Goal: Check status: Check status

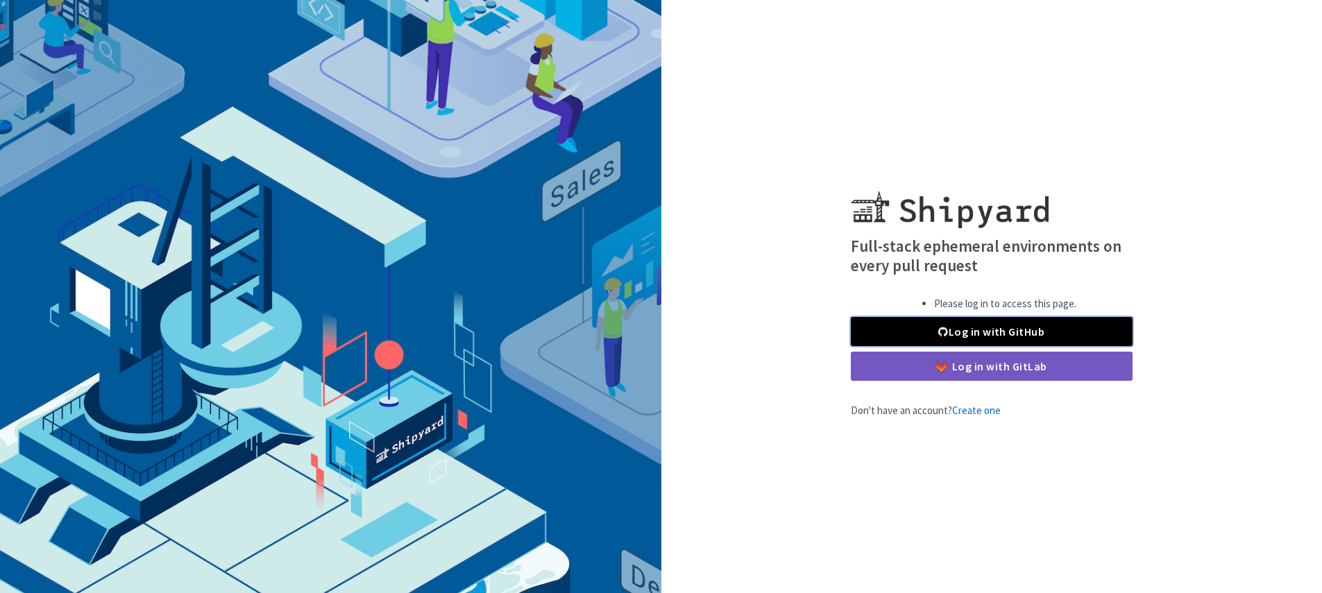
click at [980, 337] on link "Log in with GitHub" at bounding box center [992, 331] width 282 height 29
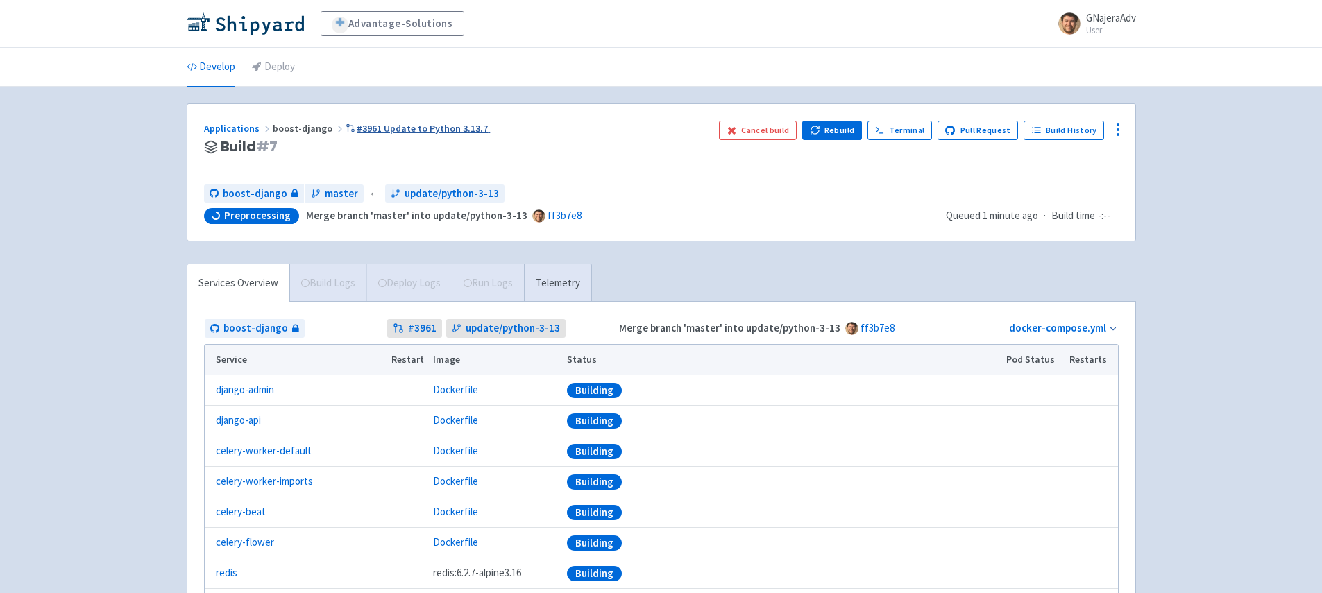
click at [379, 130] on link "#3961 Update to Python 3.13.7" at bounding box center [418, 128] width 145 height 12
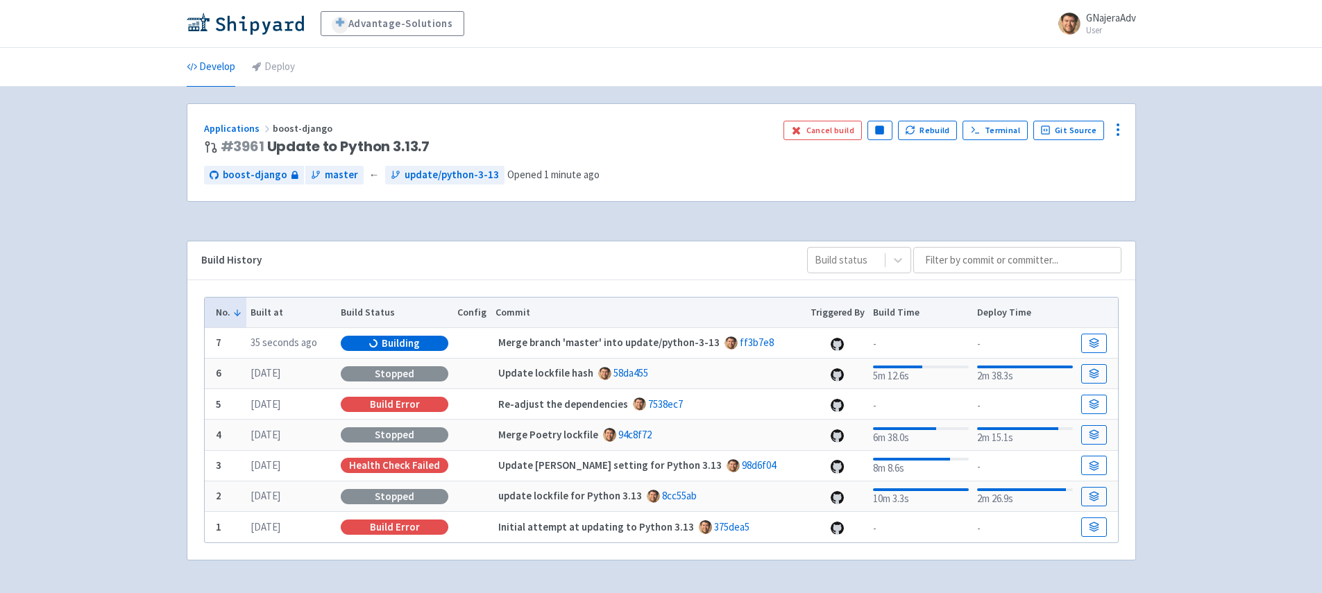
click at [617, 128] on div "Applications boost-django" at bounding box center [488, 129] width 569 height 16
